Goal: Information Seeking & Learning: Learn about a topic

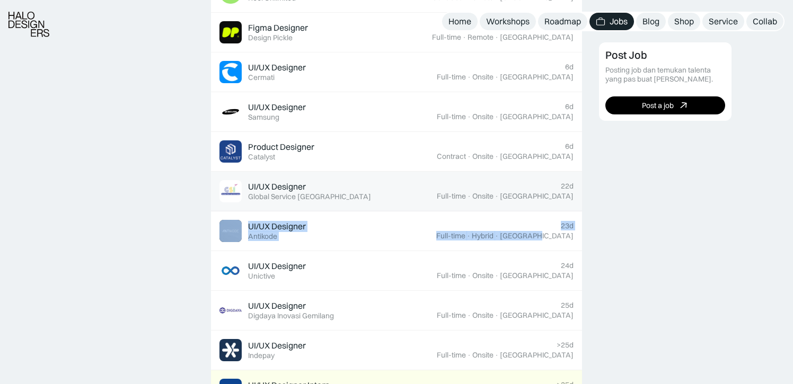
scroll to position [524, 0]
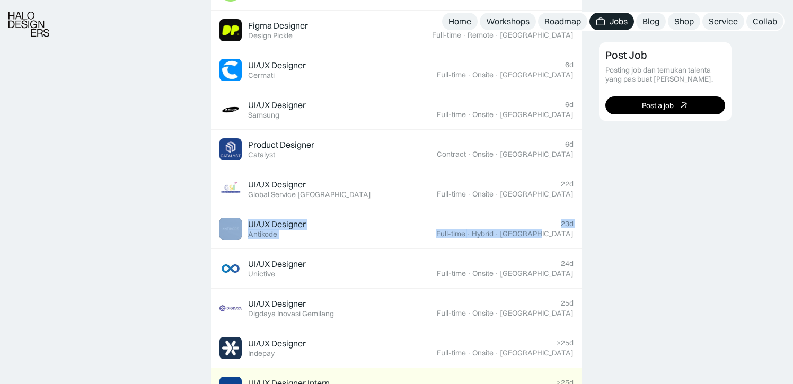
click at [590, 239] on div "Featured 3D & Motion Graphic Designer Featured KonaKorp >25d Full-time · Onsite…" at bounding box center [396, 367] width 793 height 1248
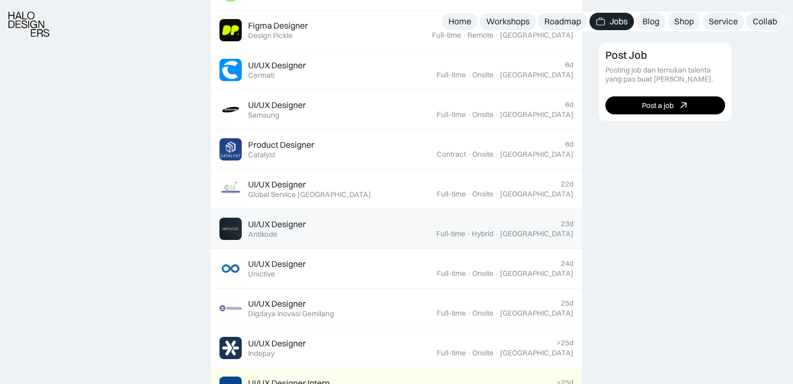
click at [478, 223] on div "23d Full-time · Hybrid · Tangerang" at bounding box center [504, 228] width 137 height 19
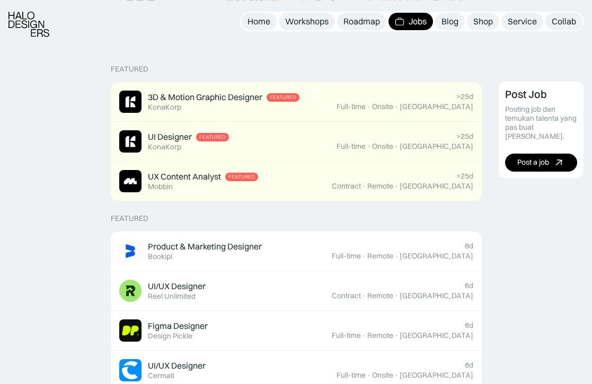
scroll to position [225, 0]
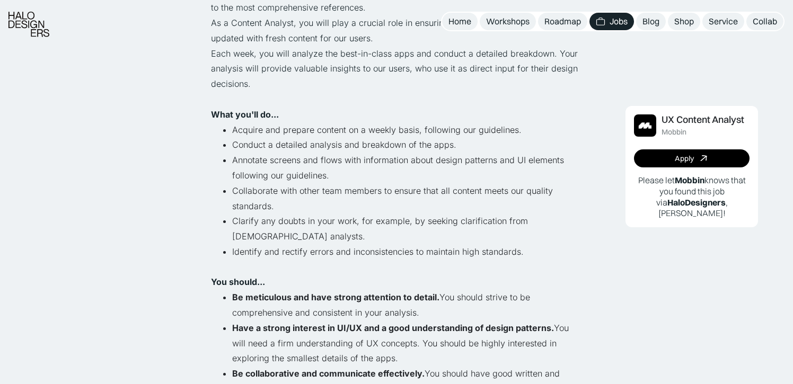
scroll to position [384, 0]
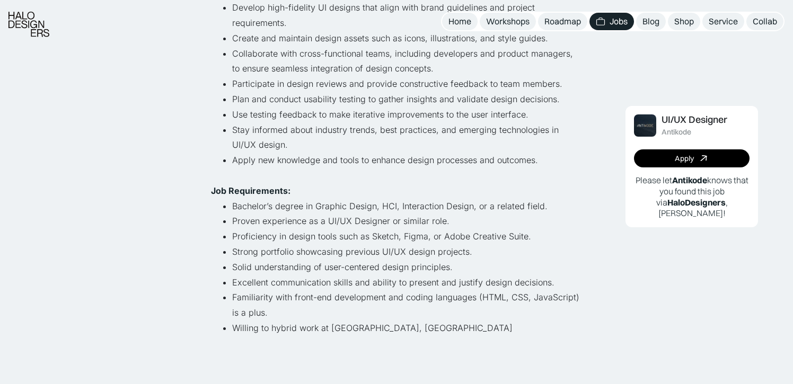
scroll to position [399, 0]
